Goal: Transaction & Acquisition: Purchase product/service

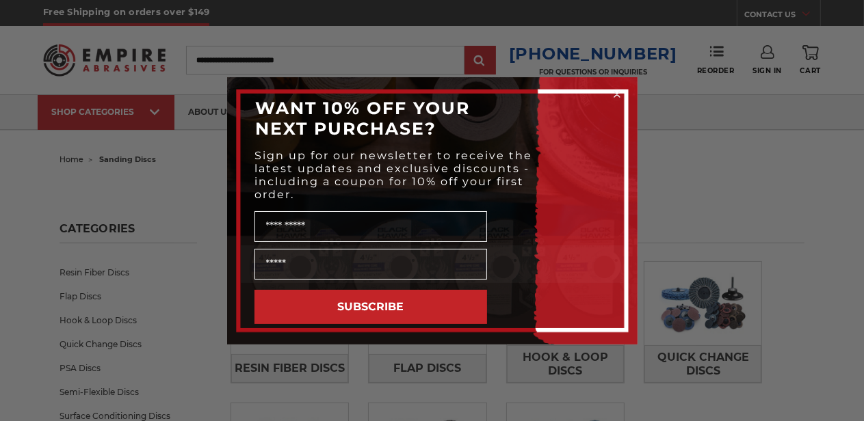
click at [614, 92] on icon "Close dialog" at bounding box center [616, 94] width 5 height 5
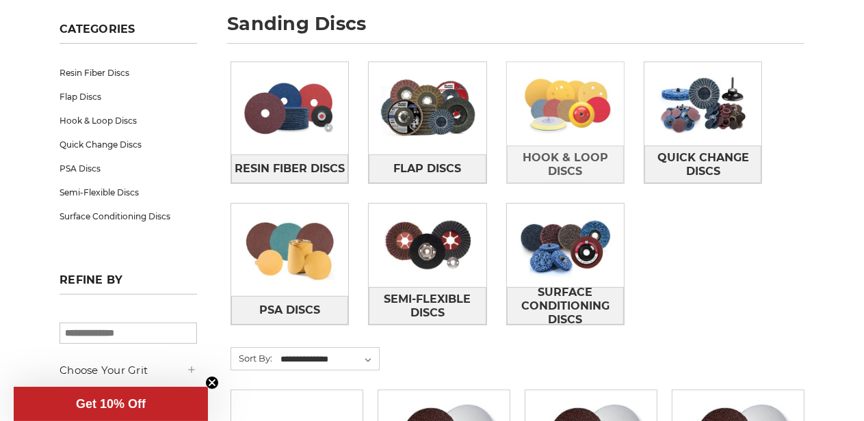
scroll to position [205, 0]
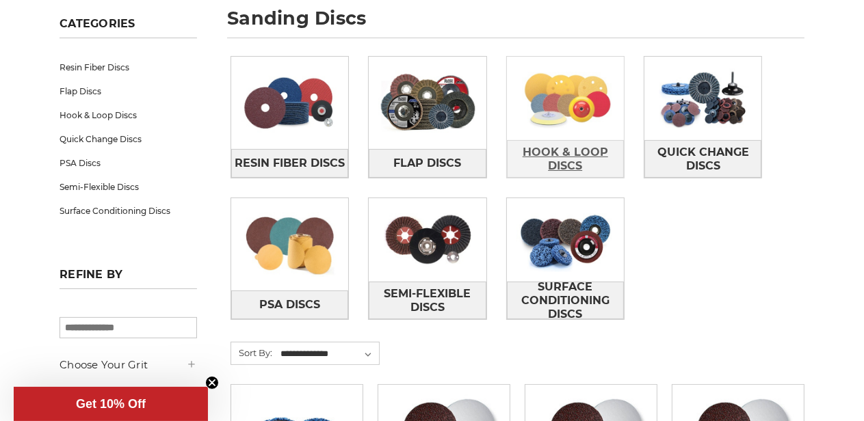
click at [568, 152] on span "Hook & Loop Discs" at bounding box center [565, 159] width 116 height 37
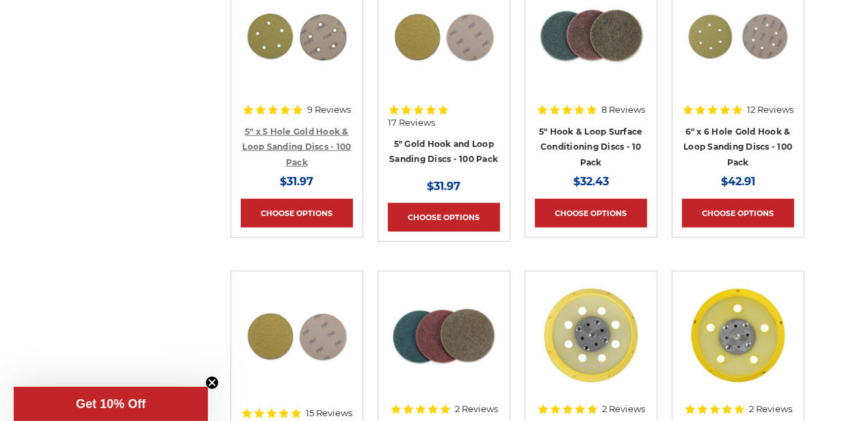
scroll to position [889, 0]
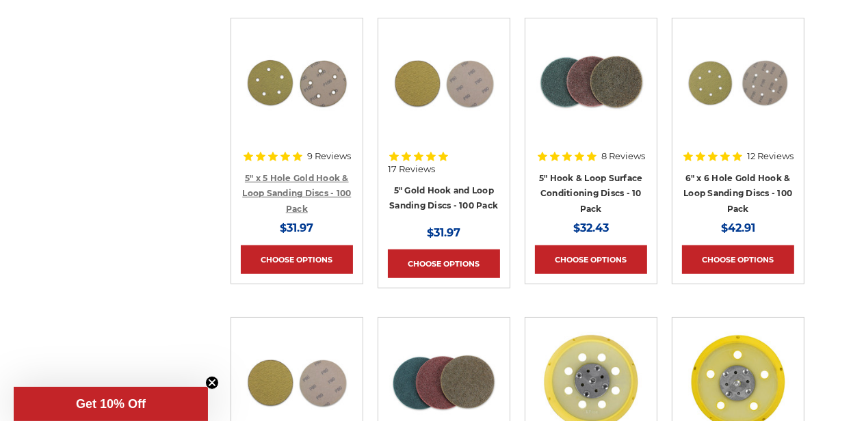
click at [310, 190] on link "5" x 5 Hole Gold Hook & Loop Sanding Discs - 100 Pack" at bounding box center [296, 193] width 109 height 41
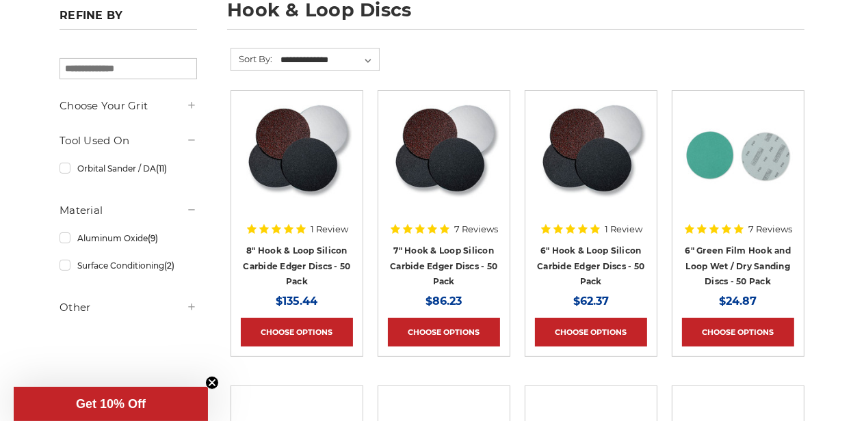
scroll to position [205, 0]
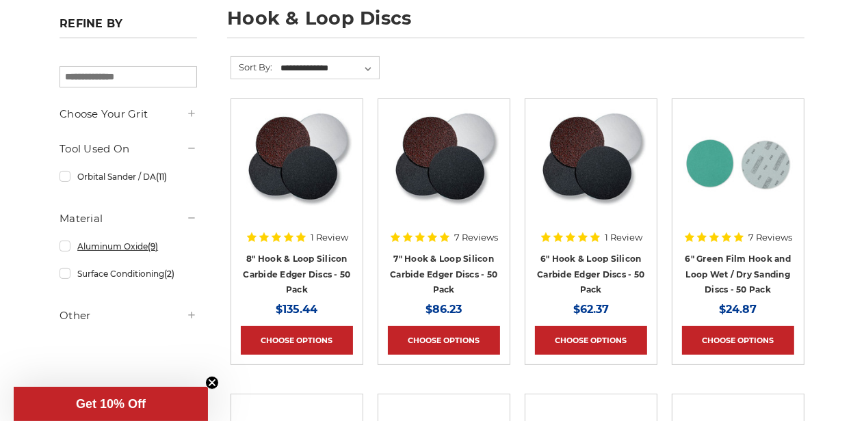
click at [64, 249] on link "Aluminum Oxide (9)" at bounding box center [127, 247] width 137 height 24
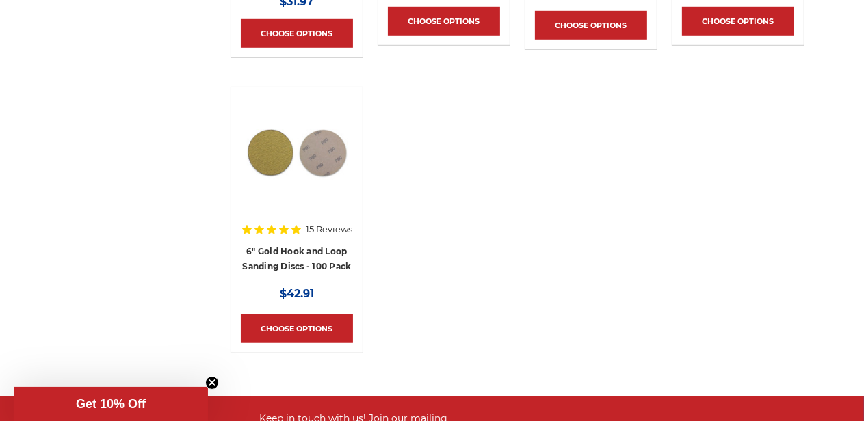
scroll to position [821, 0]
